Goal: Task Accomplishment & Management: Manage account settings

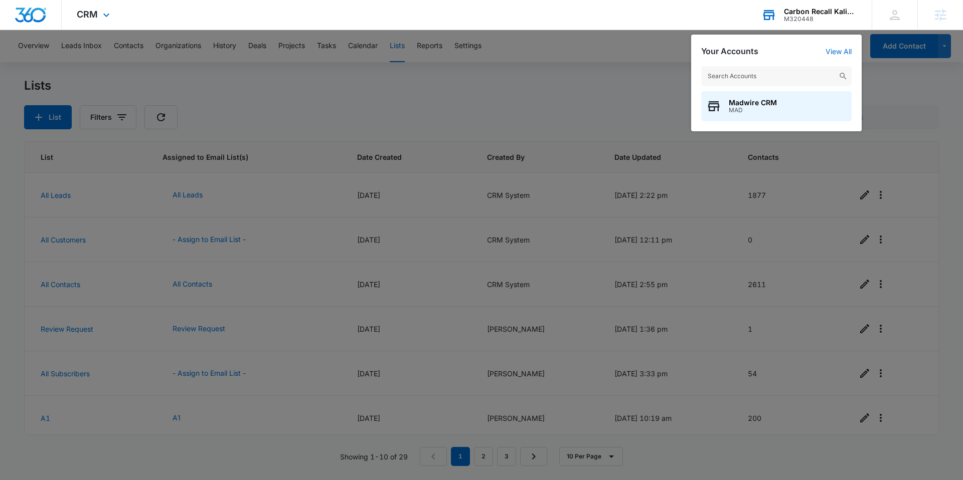
click at [759, 77] on input "text" at bounding box center [776, 76] width 150 height 20
type input "freedom ride"
click at [792, 104] on span "Freedom RideShare Rentals" at bounding box center [776, 103] width 95 height 8
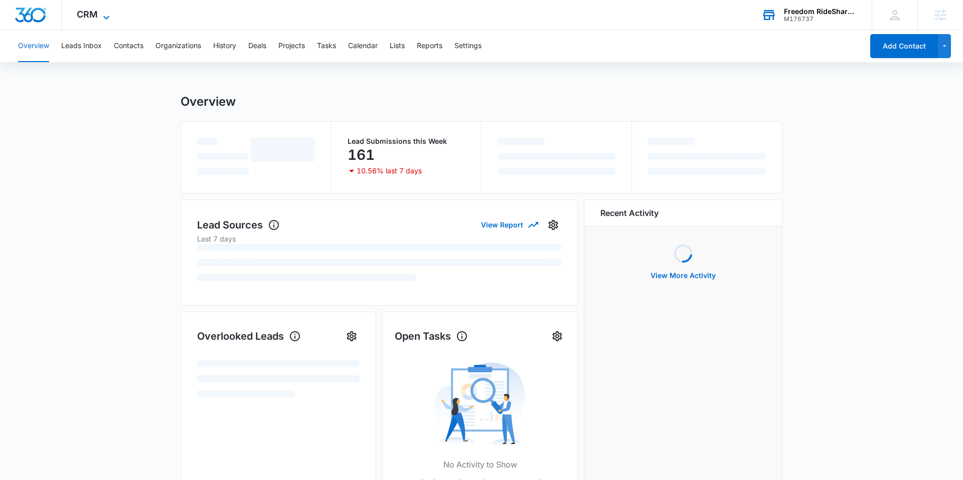
click at [82, 13] on span "CRM" at bounding box center [87, 14] width 21 height 11
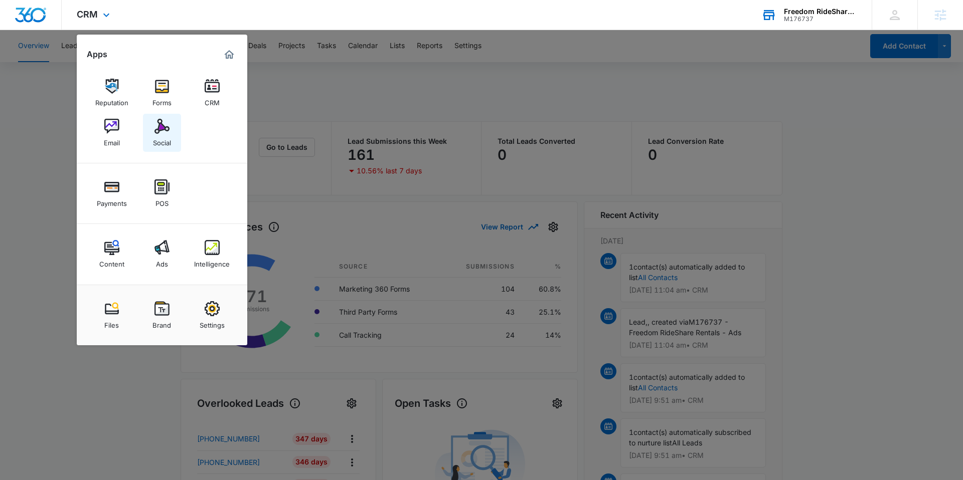
click at [158, 123] on img at bounding box center [161, 126] width 15 height 15
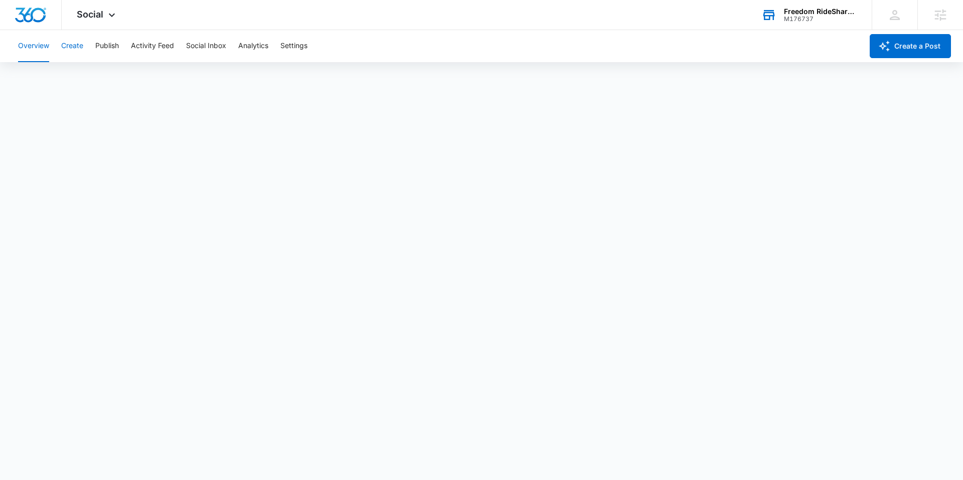
click at [74, 42] on button "Create" at bounding box center [72, 46] width 22 height 32
click at [106, 48] on button "Publish" at bounding box center [107, 46] width 24 height 32
click at [37, 75] on button "Calendar" at bounding box center [33, 77] width 30 height 28
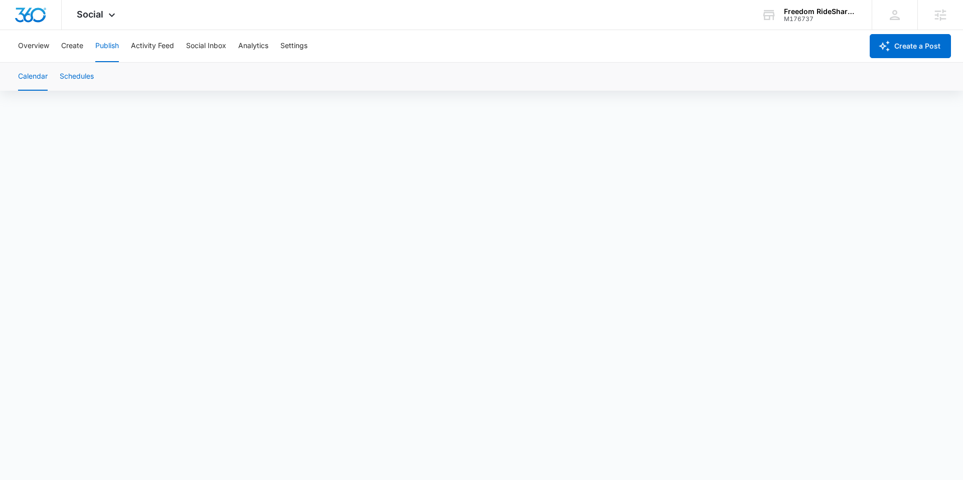
click at [86, 83] on button "Schedules" at bounding box center [77, 77] width 34 height 28
click at [70, 43] on button "Create" at bounding box center [72, 46] width 22 height 32
click at [94, 45] on div "Overview Create Publish Activity Feed Social Inbox Analytics Settings" at bounding box center [437, 46] width 850 height 32
click at [102, 44] on button "Publish" at bounding box center [107, 46] width 24 height 32
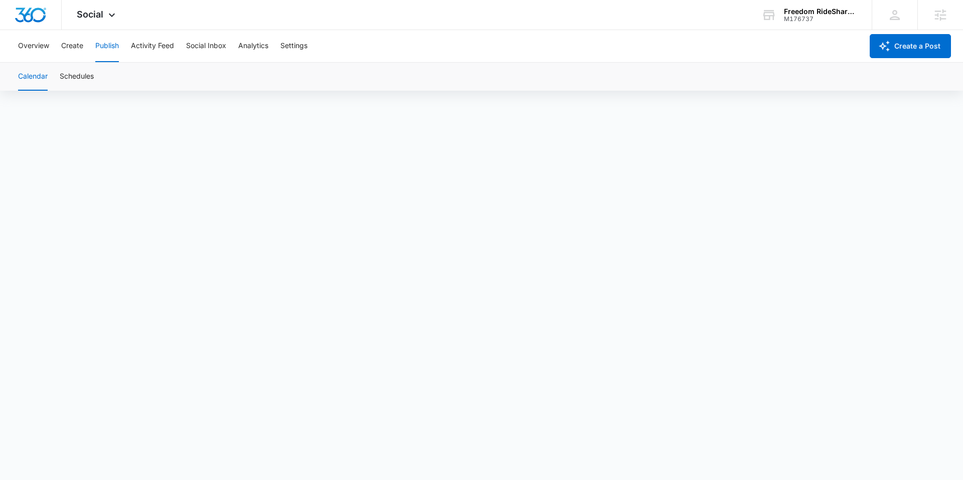
click at [32, 81] on button "Calendar" at bounding box center [33, 77] width 30 height 28
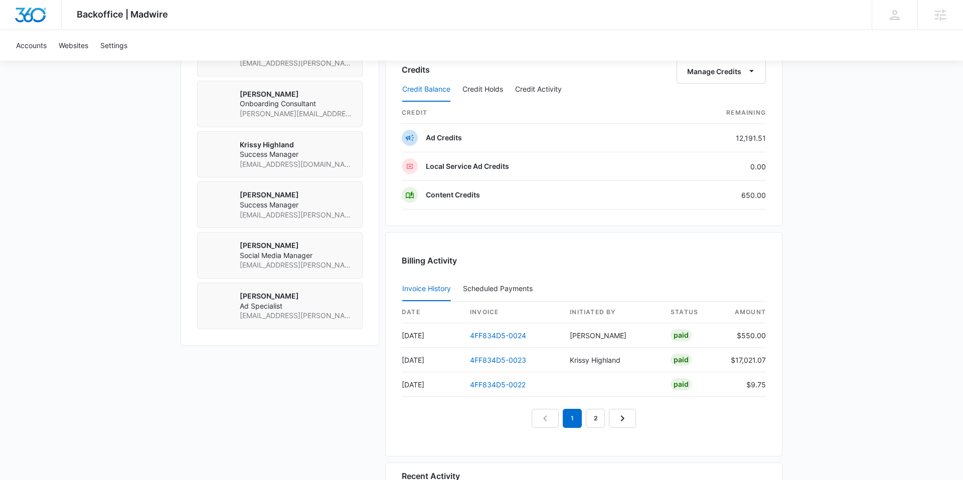
scroll to position [796, 0]
